Goal: Find specific page/section: Find specific page/section

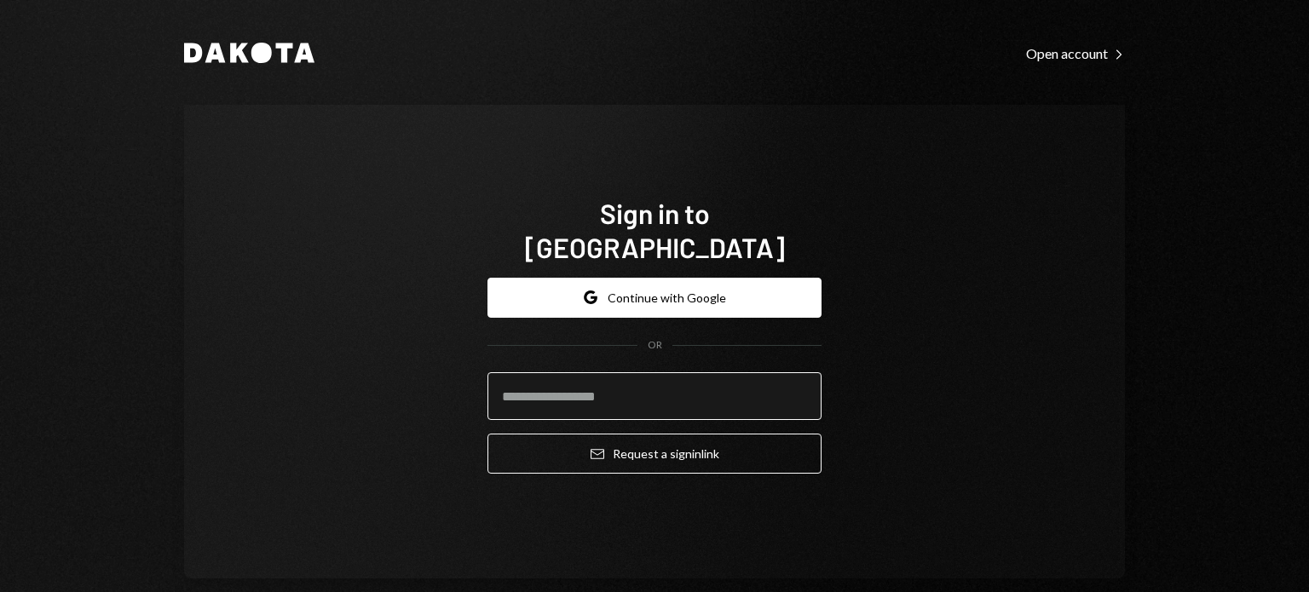
click at [536, 372] on input "email" at bounding box center [655, 396] width 334 height 48
type input "**********"
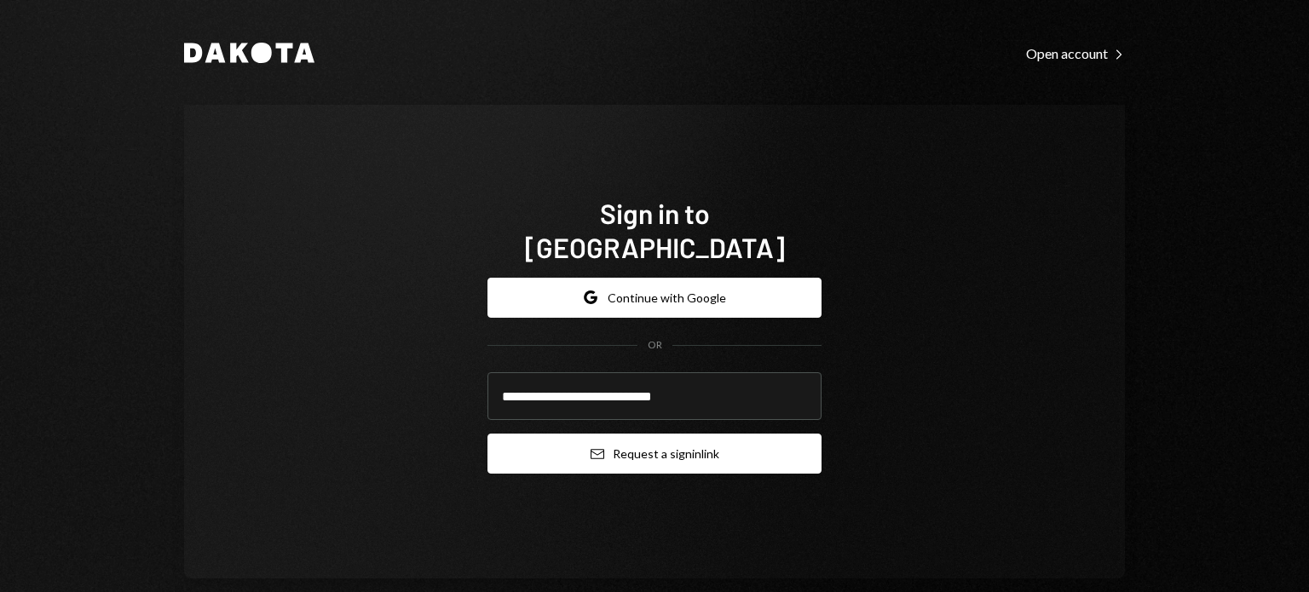
click at [532, 443] on button "Email Request a sign in link" at bounding box center [655, 454] width 334 height 40
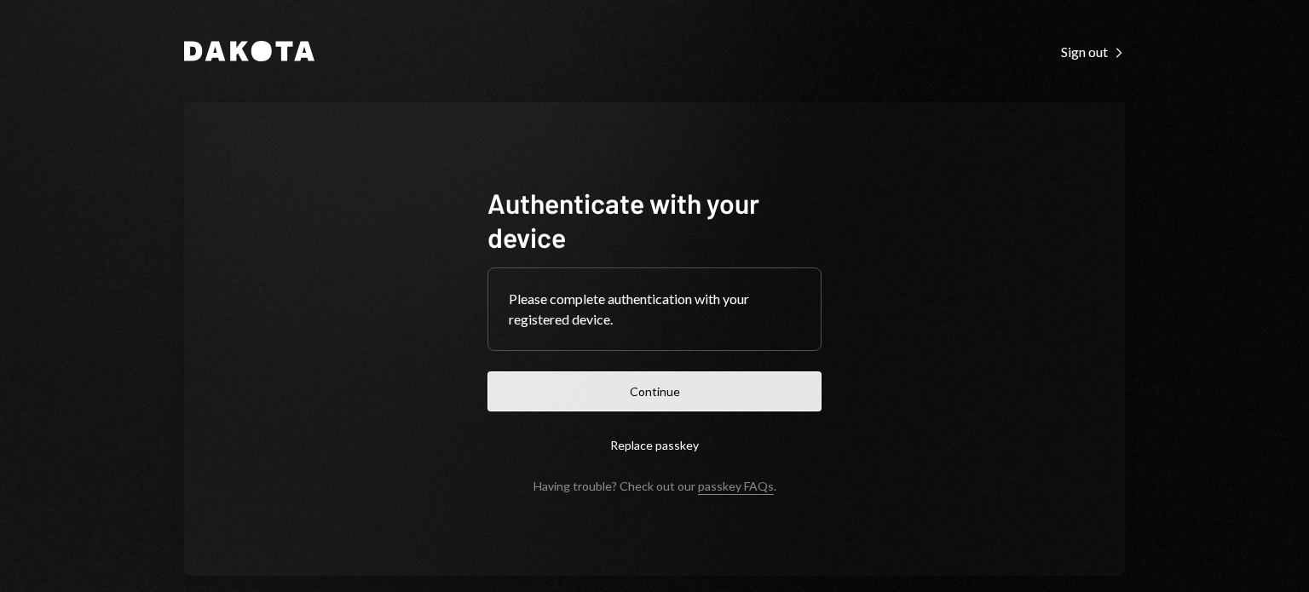
click at [620, 402] on button "Continue" at bounding box center [655, 392] width 334 height 40
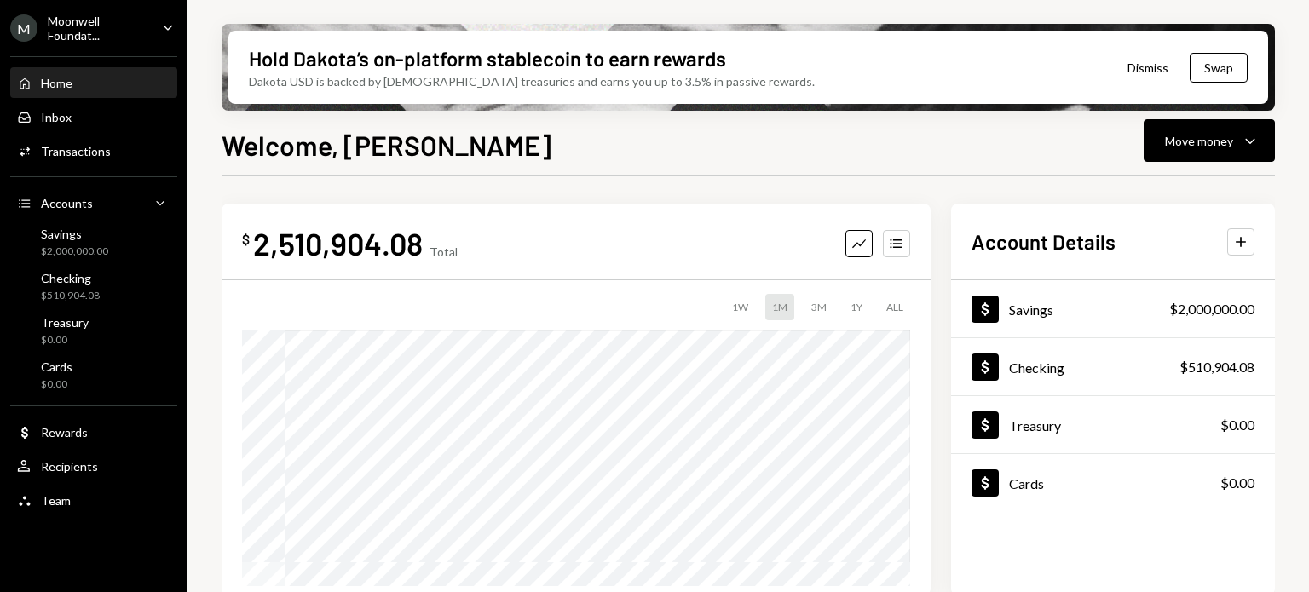
click at [55, 168] on div "Home Home Inbox Inbox Activities Transactions Accounts Accounts Caret Down Savi…" at bounding box center [94, 282] width 188 height 473
click at [35, 141] on div "Activities Transactions" at bounding box center [93, 151] width 153 height 29
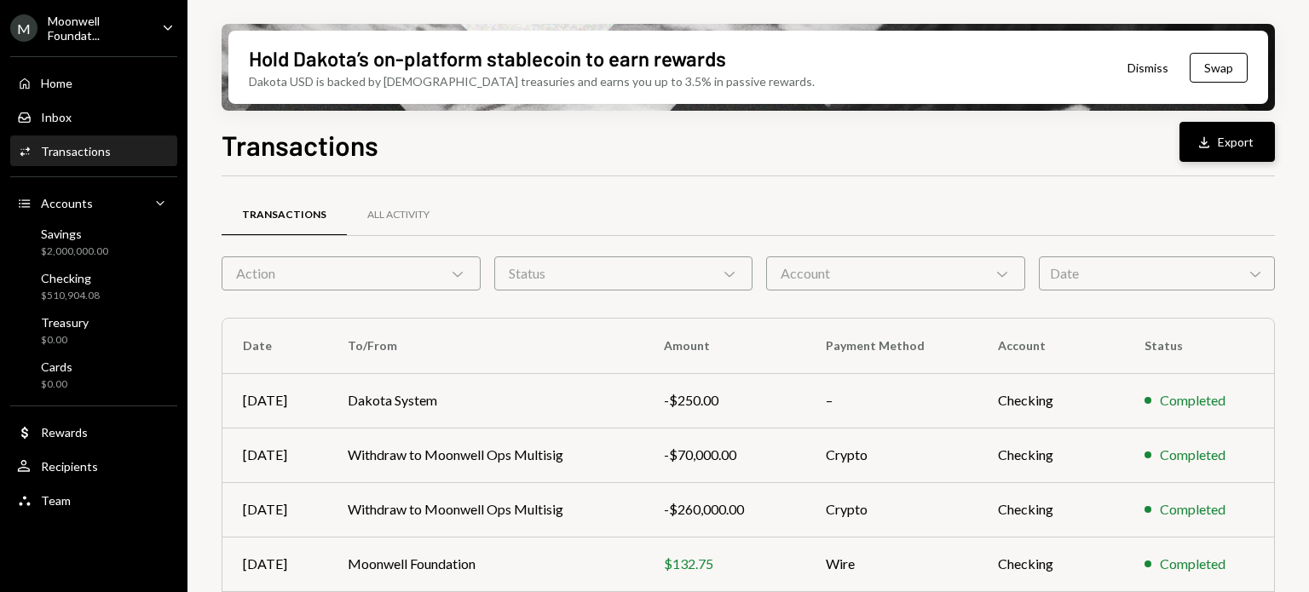
click at [1204, 139] on icon "button" at bounding box center [1204, 141] width 10 height 11
click at [121, 37] on div "Moonwell Foundat..." at bounding box center [98, 28] width 101 height 29
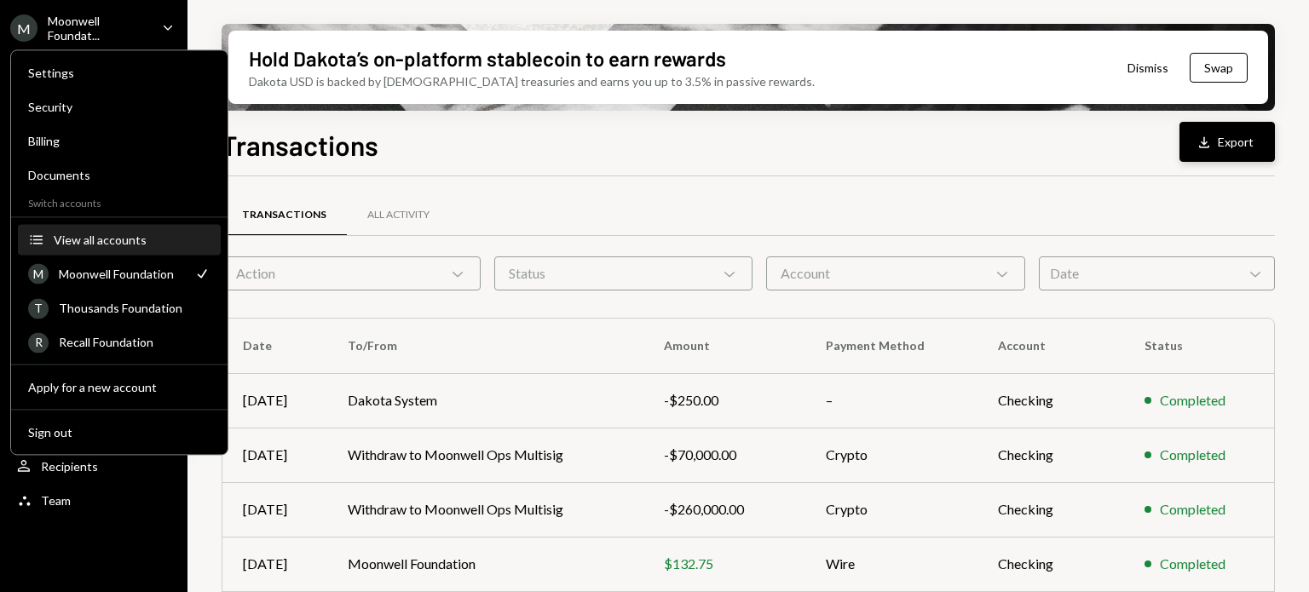
click at [68, 238] on div "View all accounts" at bounding box center [132, 240] width 157 height 14
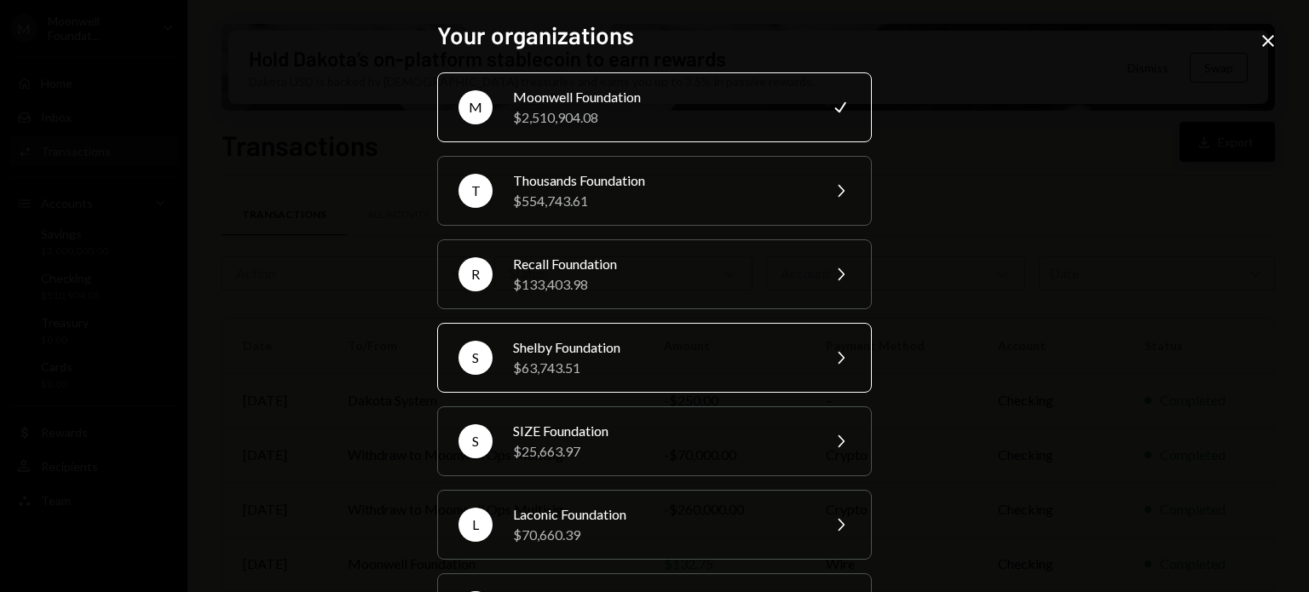
click at [569, 364] on div "$63,743.51" at bounding box center [661, 368] width 297 height 20
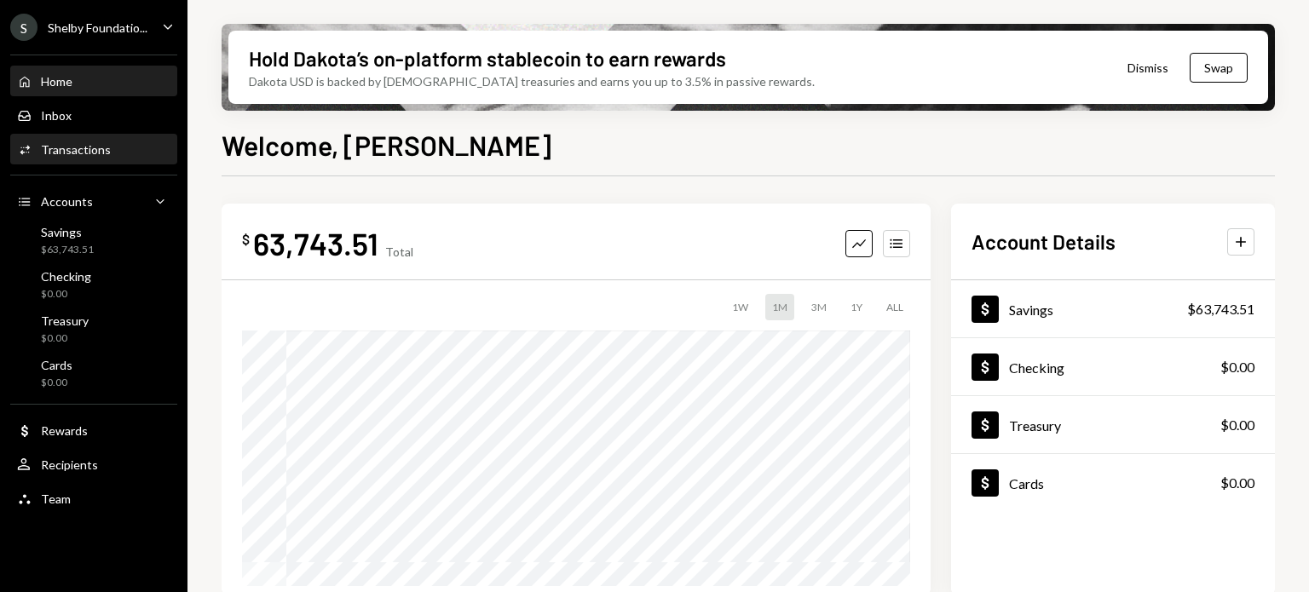
click at [98, 142] on div "Transactions" at bounding box center [76, 149] width 70 height 14
